Goal: Transaction & Acquisition: Book appointment/travel/reservation

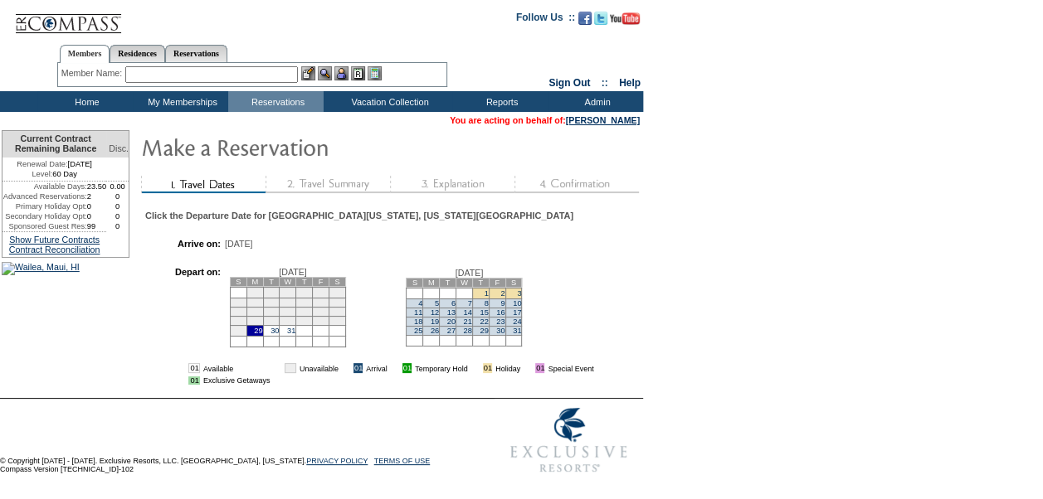
click at [488, 299] on td "1" at bounding box center [480, 293] width 17 height 11
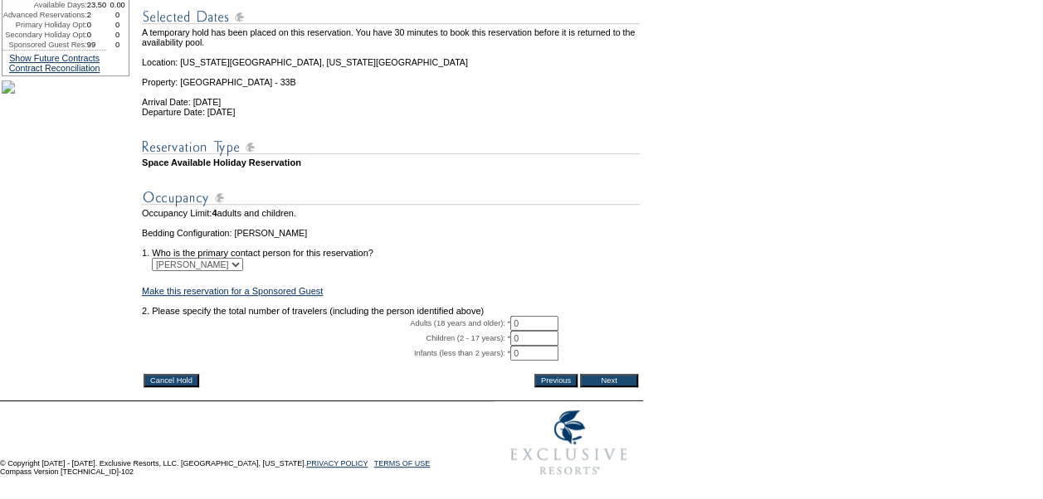
scroll to position [250, 0]
click at [545, 316] on input "0" at bounding box center [534, 323] width 48 height 15
type input "\"
type input "2"
click at [610, 374] on input "Next" at bounding box center [609, 380] width 58 height 13
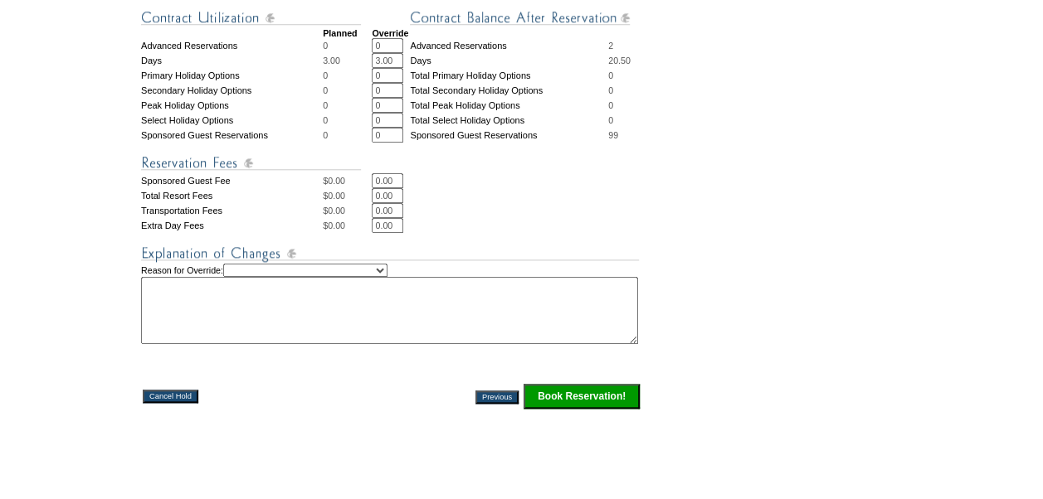
scroll to position [741, 0]
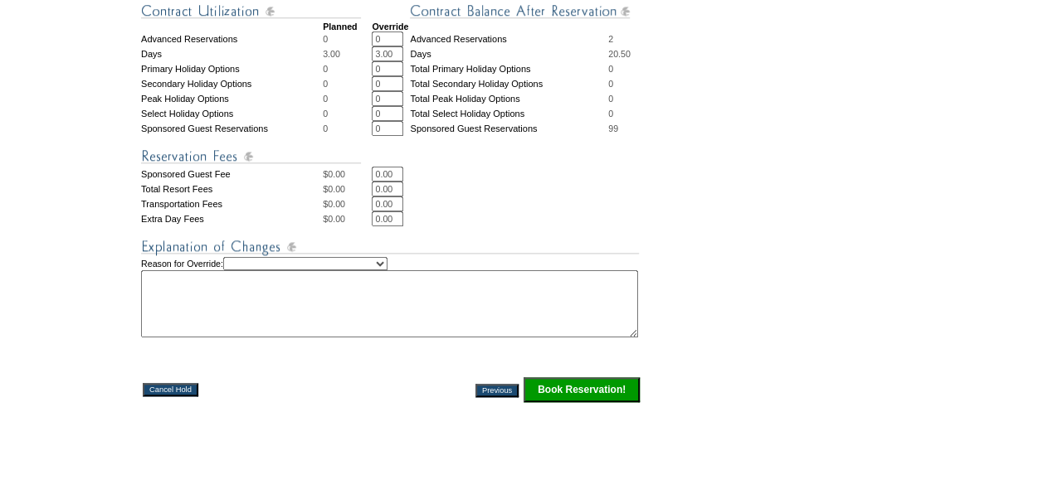
click at [610, 386] on input "Book Reservation!" at bounding box center [581, 389] width 116 height 25
